Goal: Find specific page/section: Find specific page/section

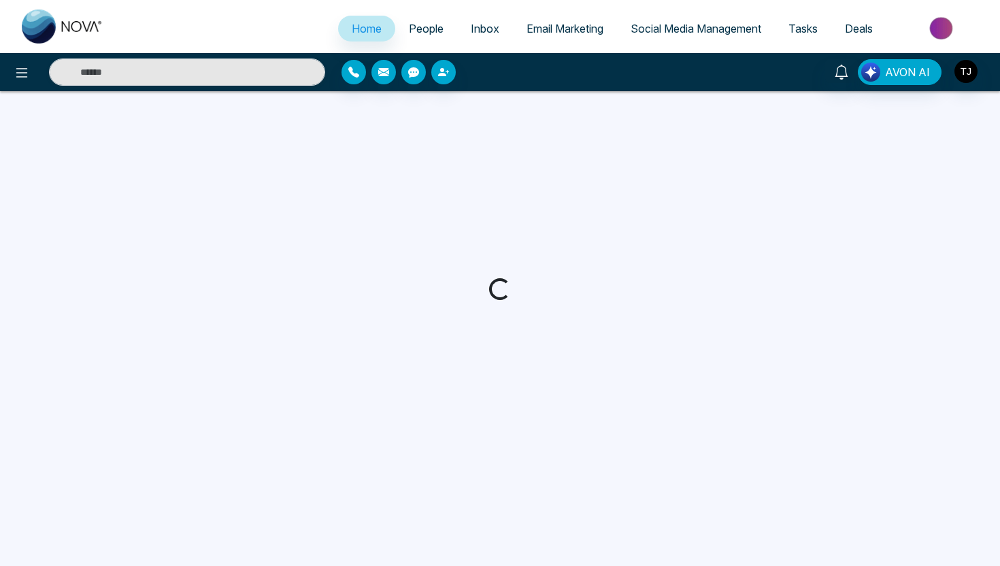
select select "*"
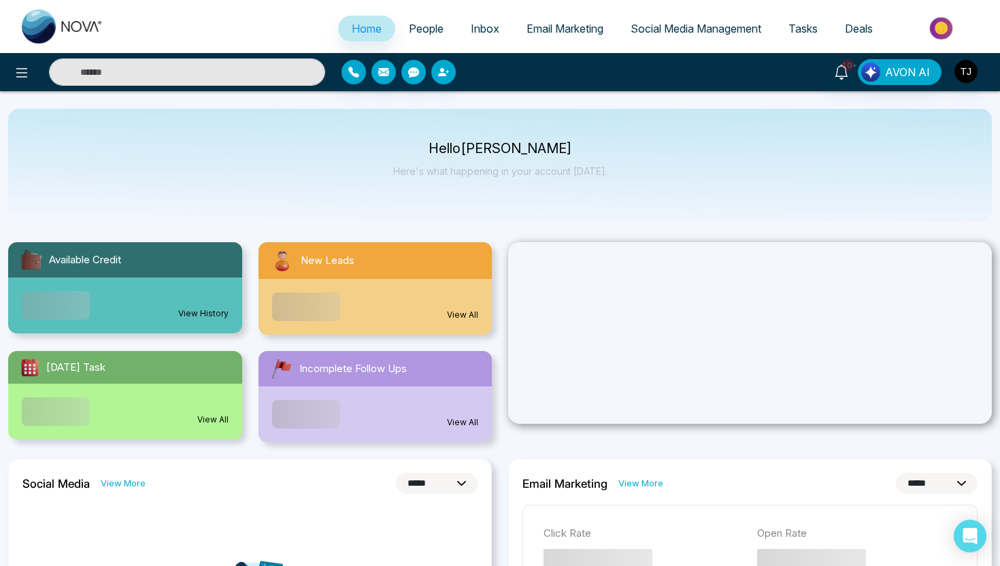
click at [420, 26] on span "People" at bounding box center [426, 29] width 35 height 14
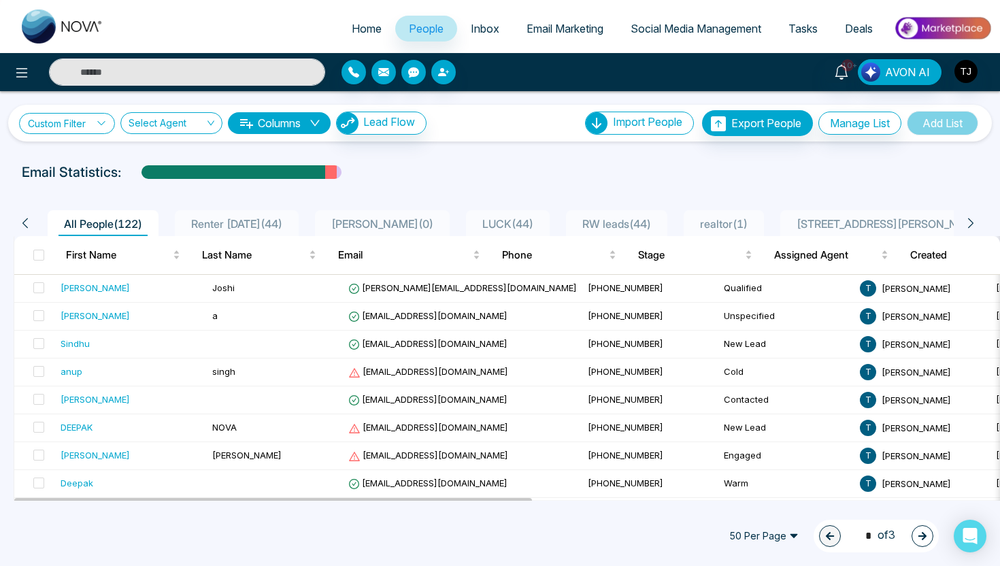
click at [61, 124] on link "Custom Filter" at bounding box center [67, 123] width 96 height 21
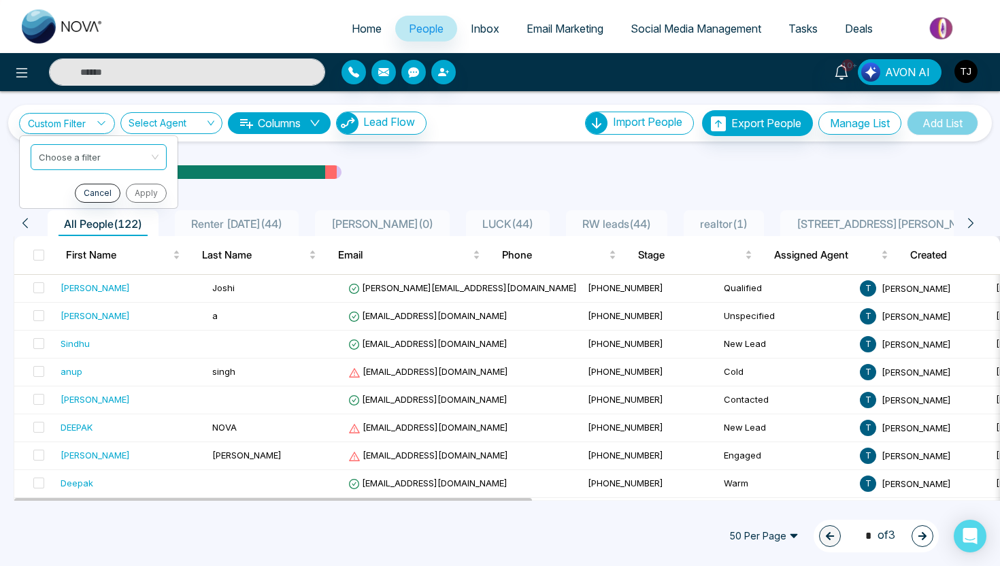
click at [73, 175] on ul "Choose a filter Cancel Apply" at bounding box center [98, 171] width 159 height 73
click at [73, 120] on link "Custom Filter" at bounding box center [67, 123] width 96 height 21
click at [82, 154] on input "search" at bounding box center [94, 155] width 110 height 20
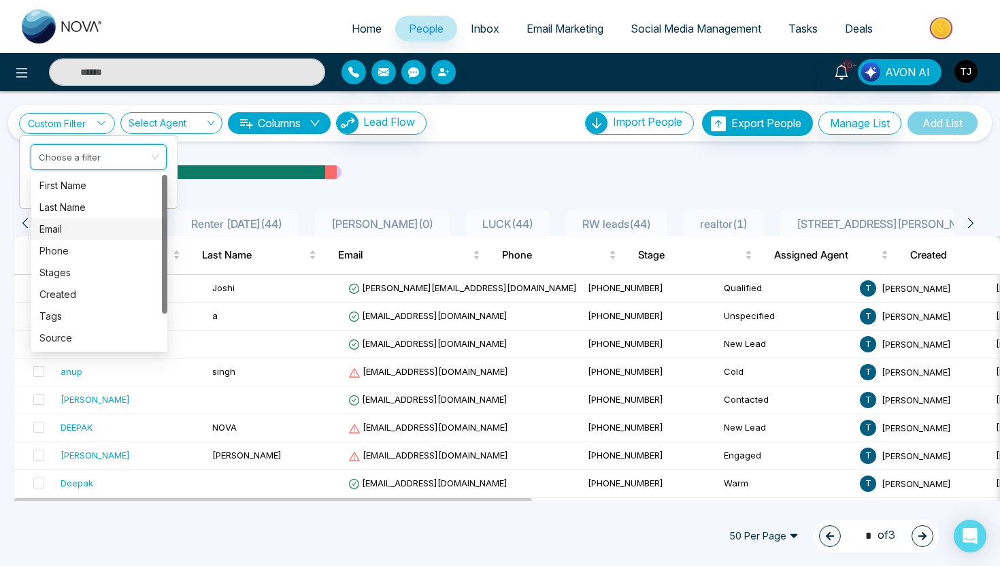
click at [76, 228] on div "Email" at bounding box center [99, 229] width 120 height 15
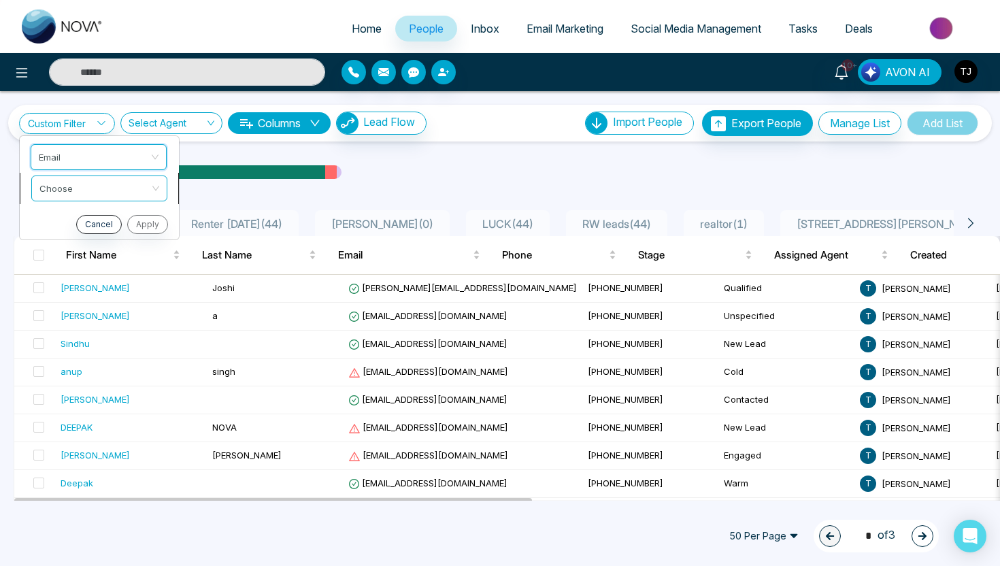
click at [127, 190] on input "search" at bounding box center [94, 186] width 110 height 20
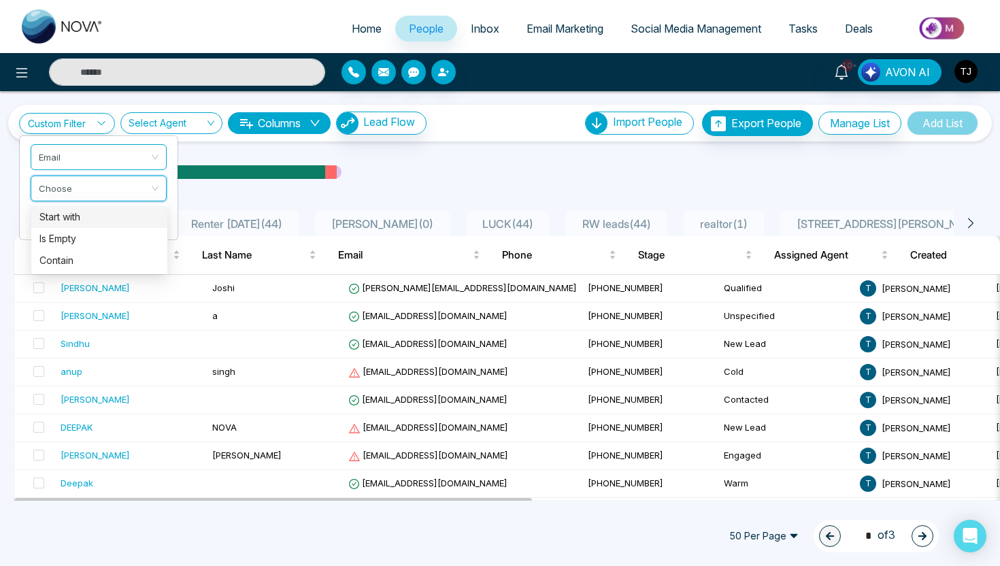
click at [100, 215] on div "Start with" at bounding box center [99, 217] width 120 height 15
click at [100, 215] on input "text" at bounding box center [99, 223] width 136 height 26
click at [124, 189] on span "Start with" at bounding box center [99, 188] width 120 height 24
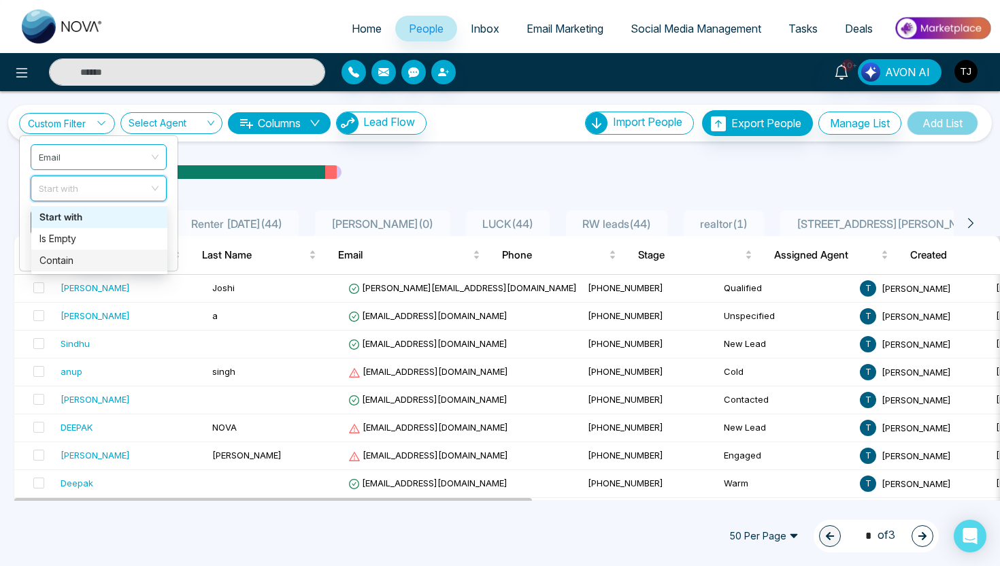
click at [79, 261] on div "Contain" at bounding box center [99, 260] width 120 height 15
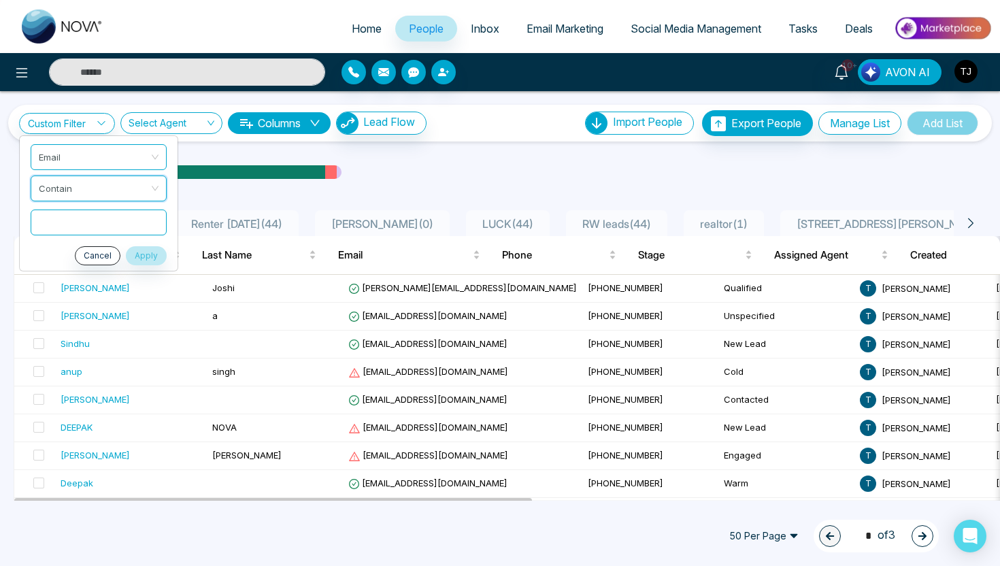
click at [106, 233] on input "text" at bounding box center [99, 223] width 136 height 26
click at [96, 162] on span "Email" at bounding box center [99, 157] width 120 height 24
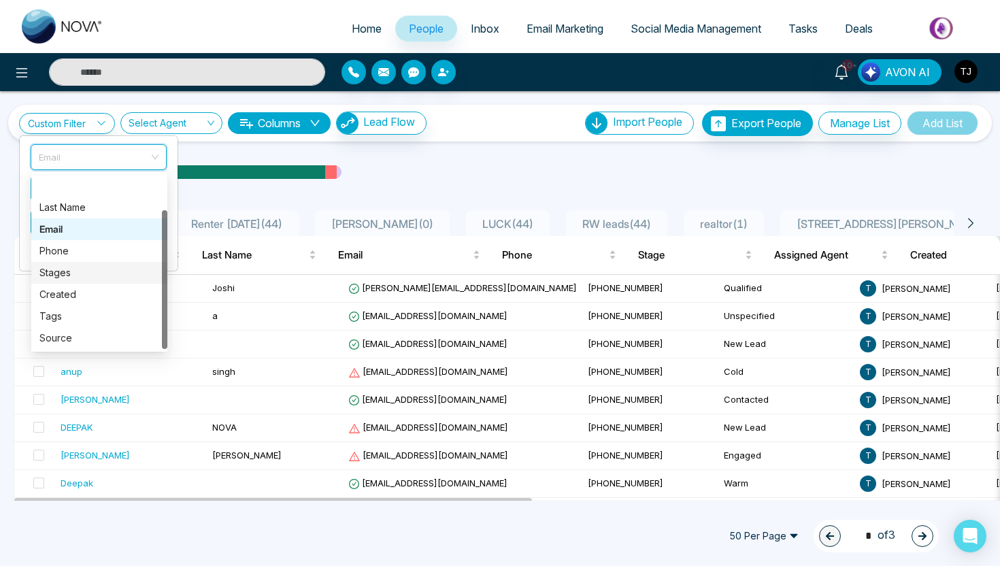
scroll to position [44, 0]
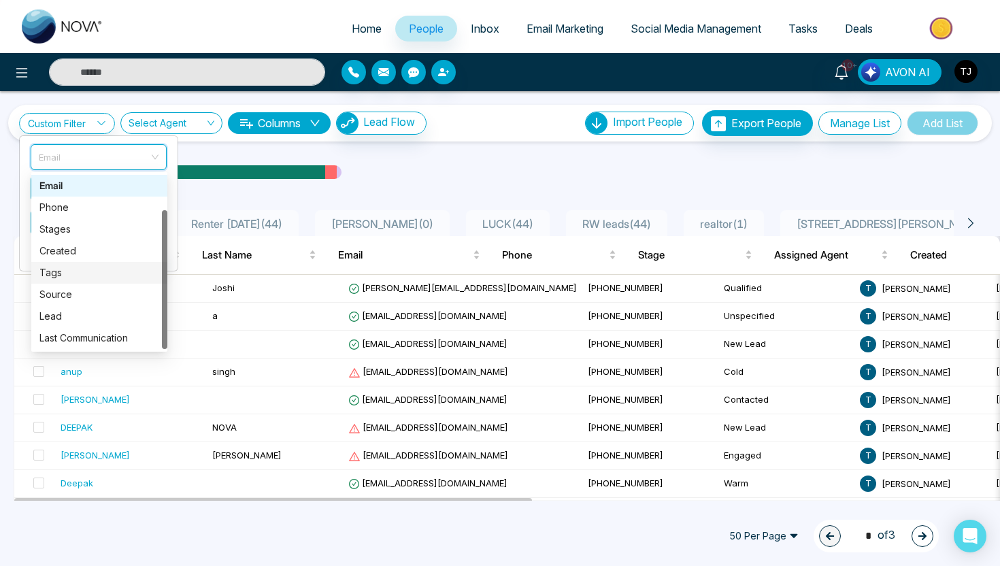
click at [86, 272] on div "Tags" at bounding box center [99, 272] width 120 height 15
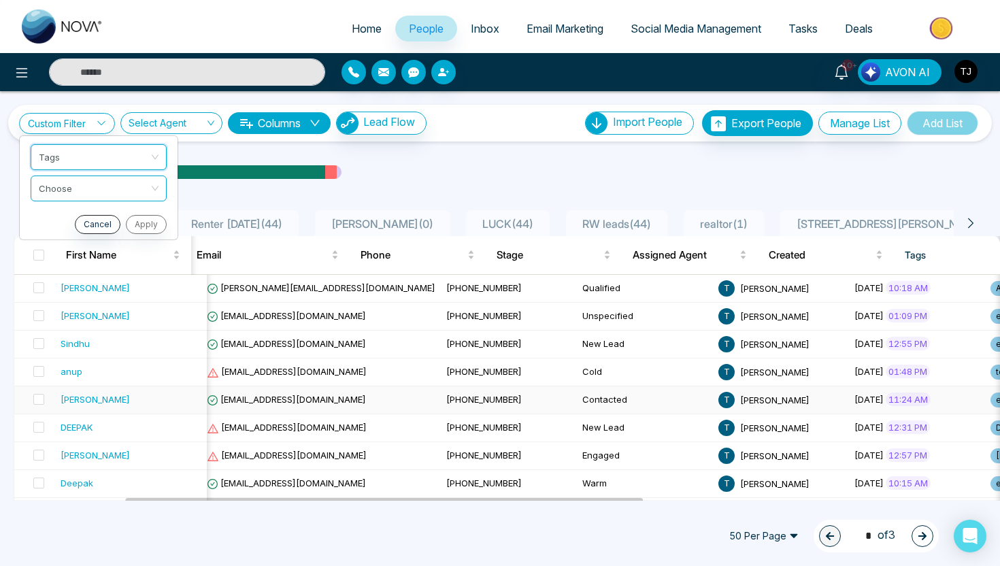
scroll to position [0, 0]
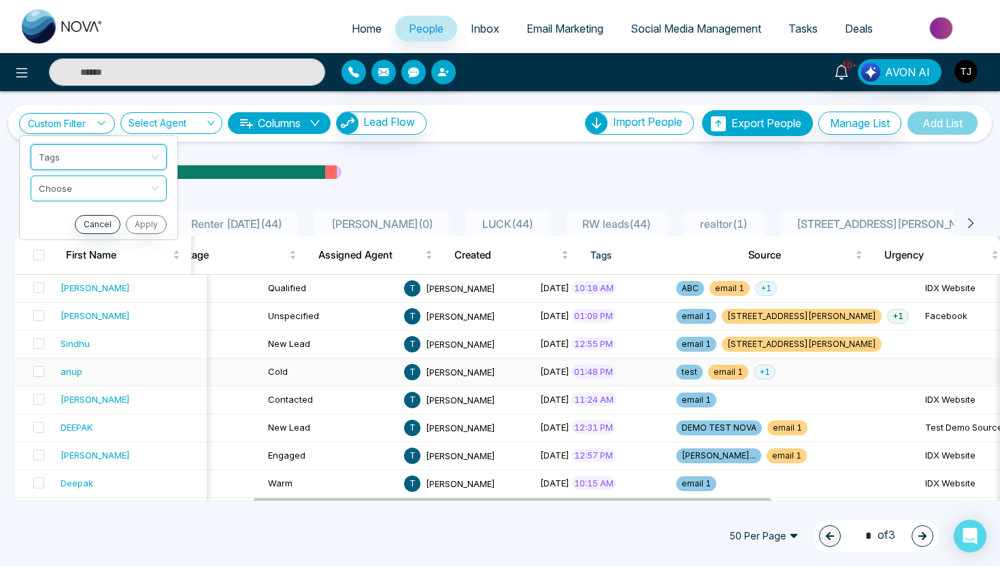
click at [754, 369] on span "+ 1" at bounding box center [765, 372] width 22 height 15
